Goal: Check status: Check status

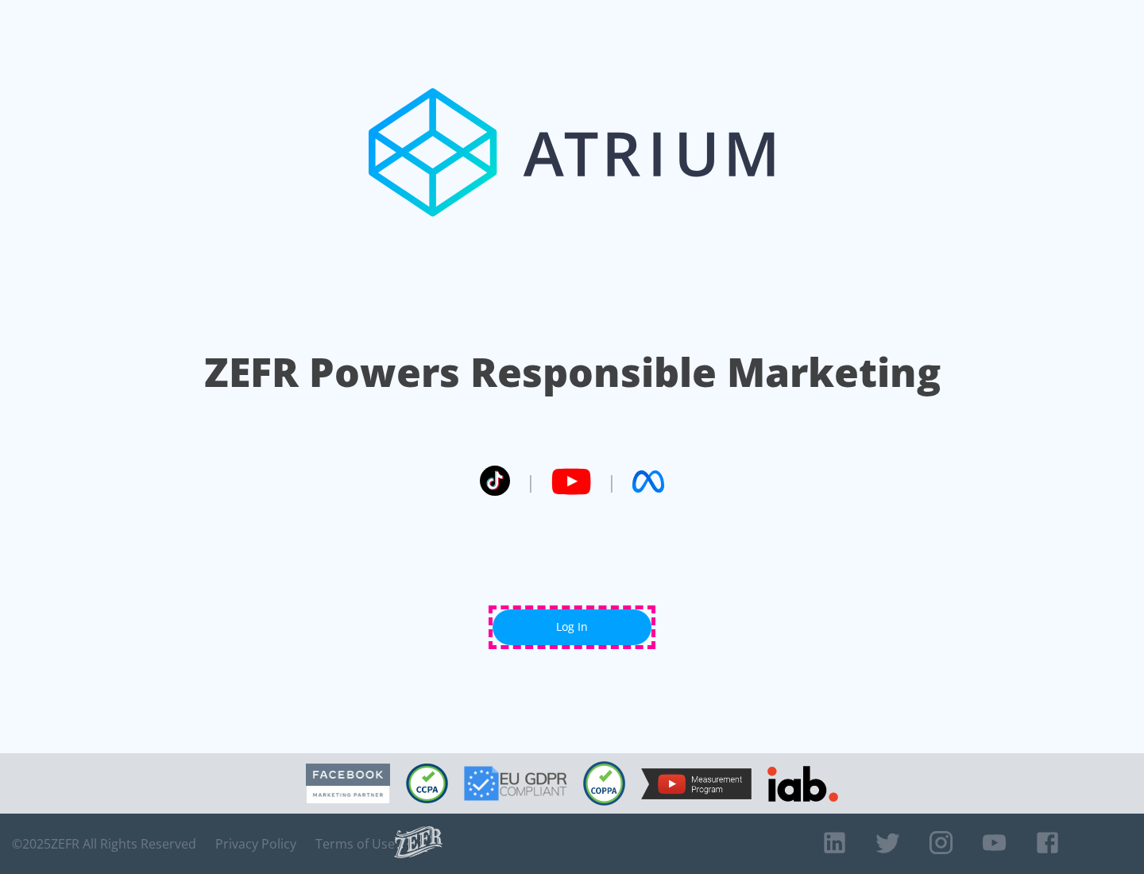
click at [572, 627] on link "Log In" at bounding box center [572, 627] width 159 height 36
